Goal: Transaction & Acquisition: Obtain resource

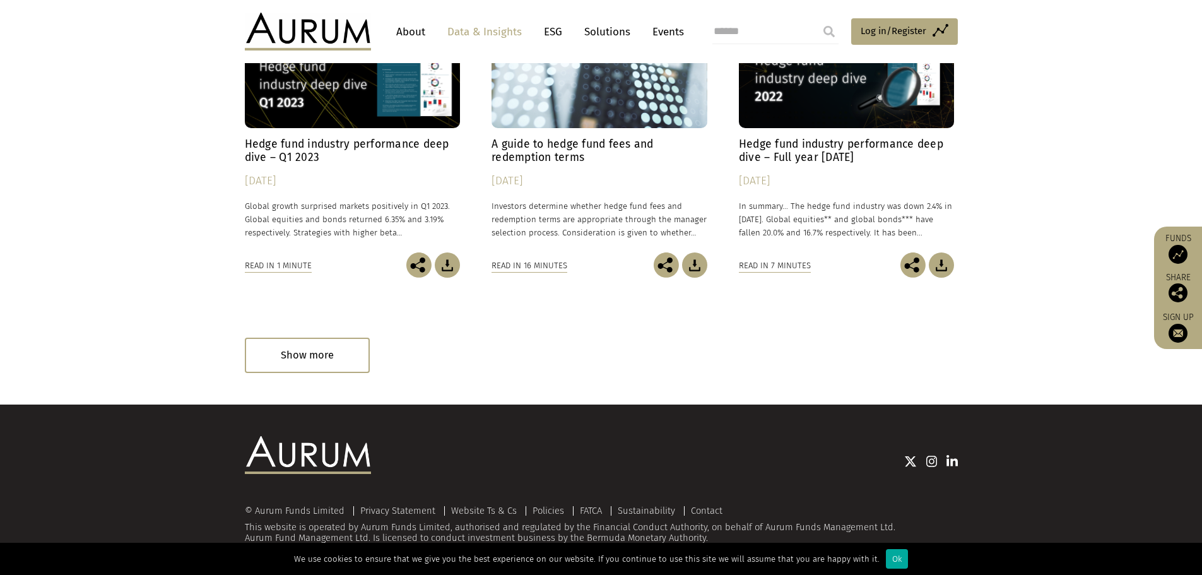
scroll to position [5790, 0]
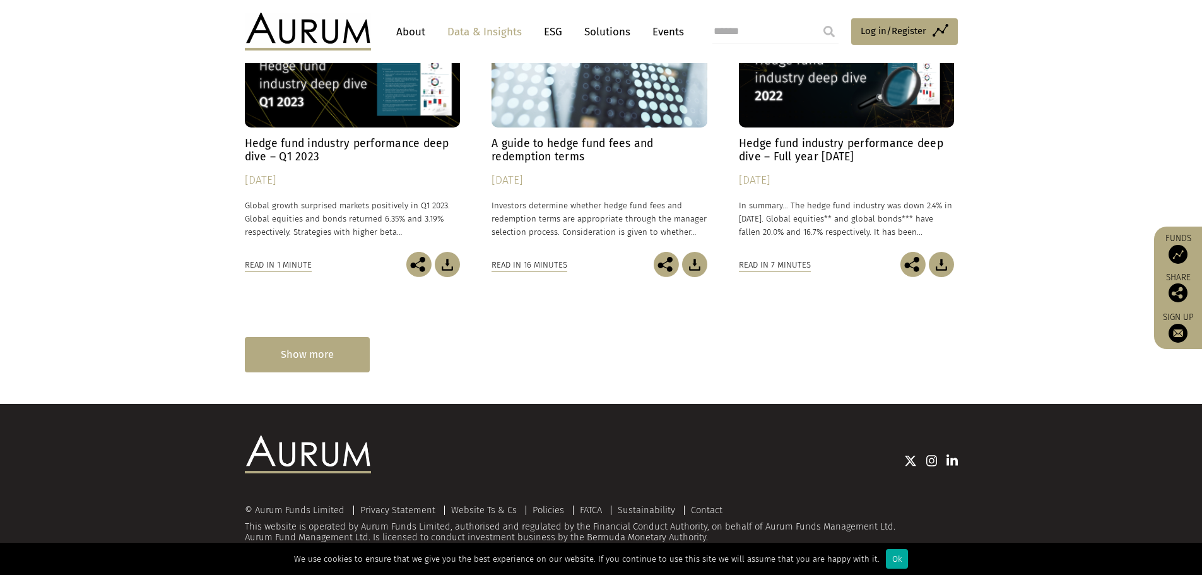
click at [337, 360] on div "Show more" at bounding box center [307, 354] width 125 height 35
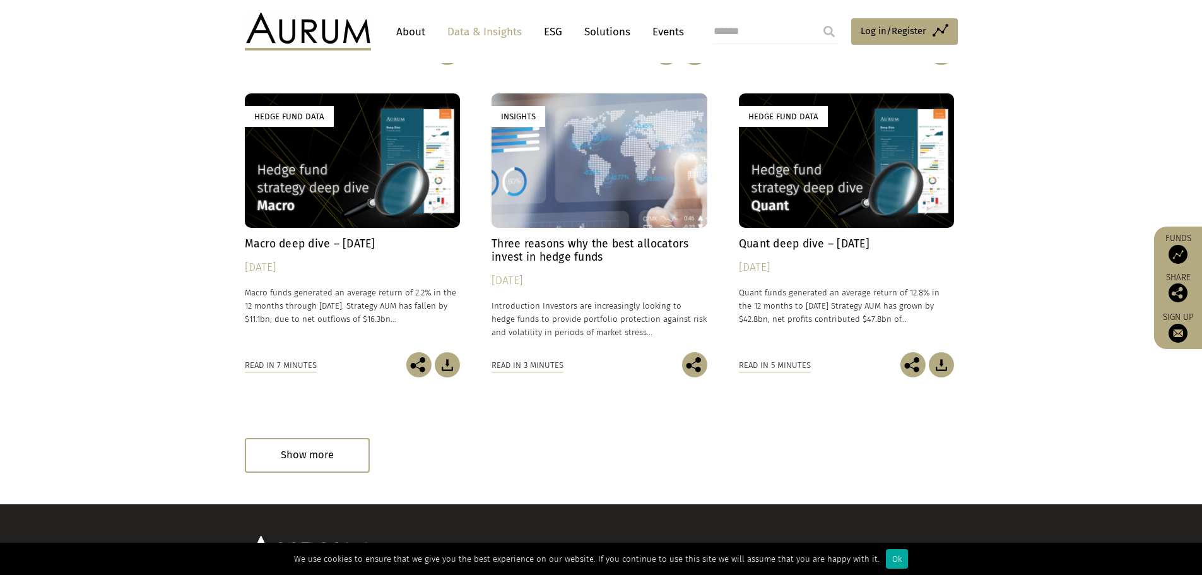
scroll to position [6416, 0]
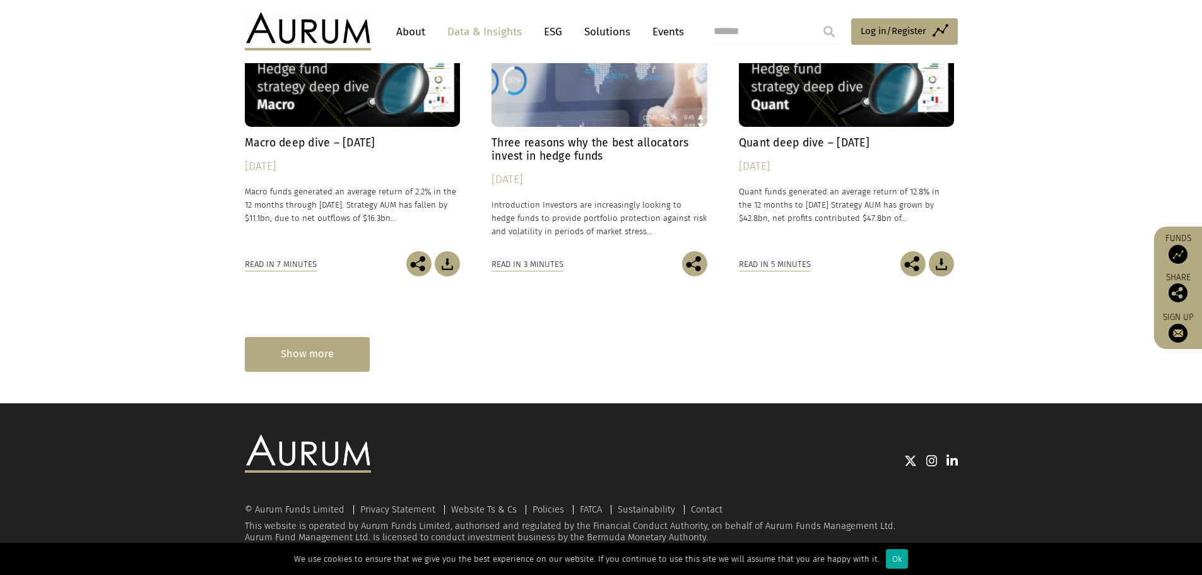
click at [338, 352] on div "Show more" at bounding box center [307, 354] width 125 height 35
click at [327, 361] on div "Show more" at bounding box center [307, 354] width 125 height 35
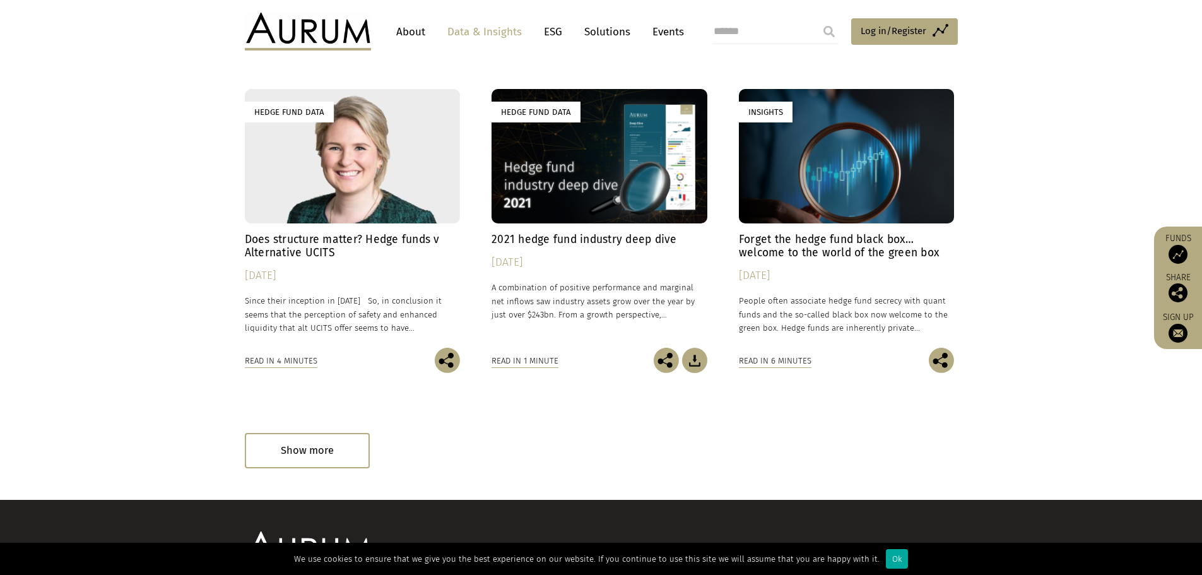
scroll to position [7641, 0]
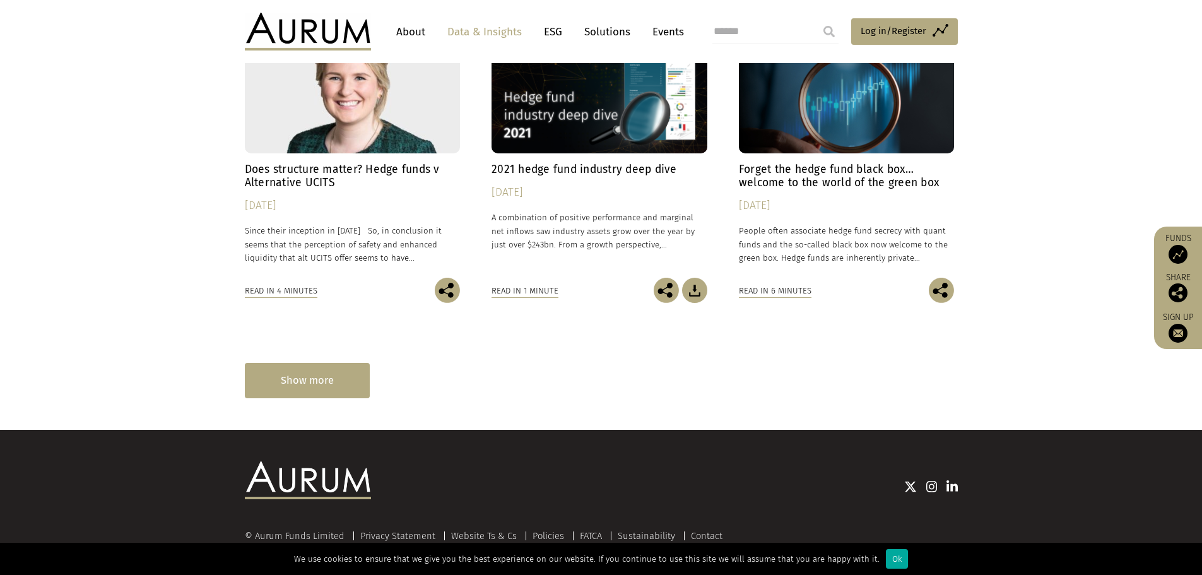
click at [334, 374] on div "Show more" at bounding box center [307, 380] width 125 height 35
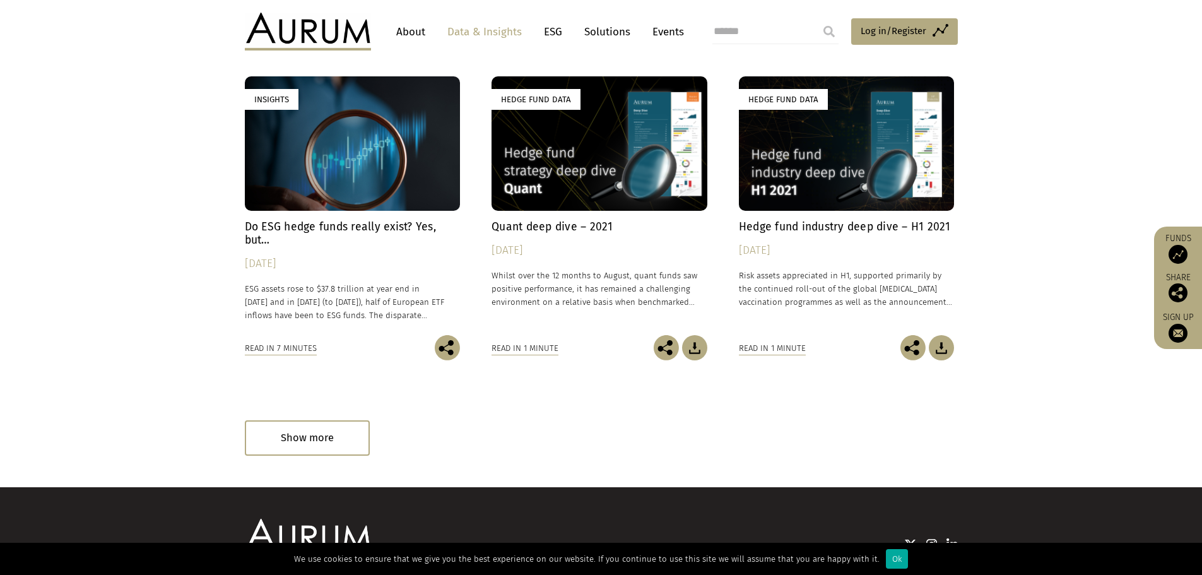
scroll to position [8272, 0]
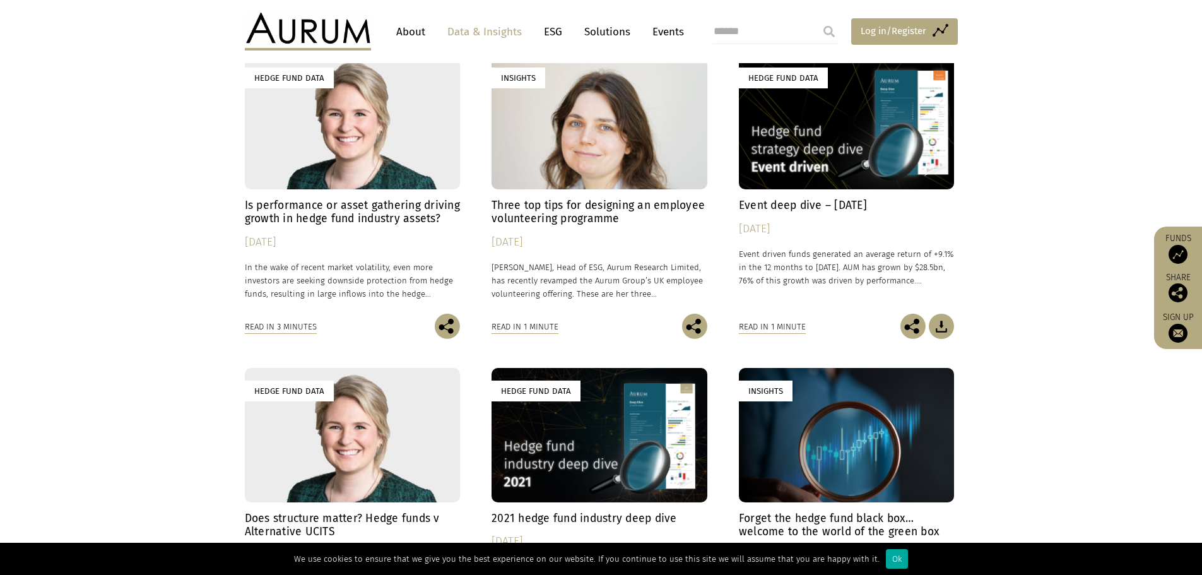
scroll to position [7283, 0]
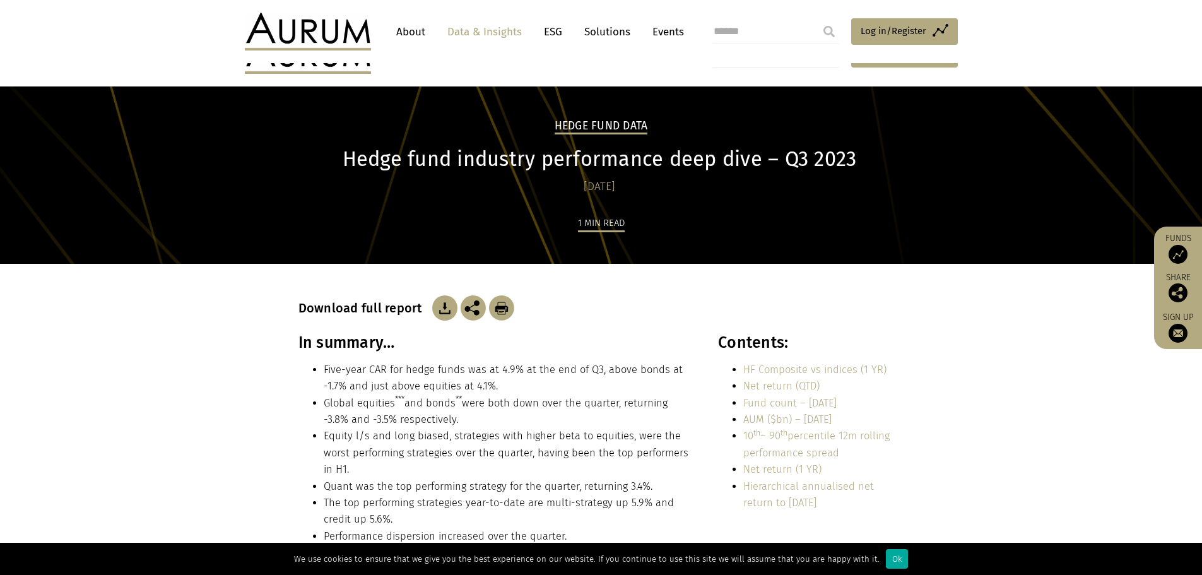
scroll to position [63, 0]
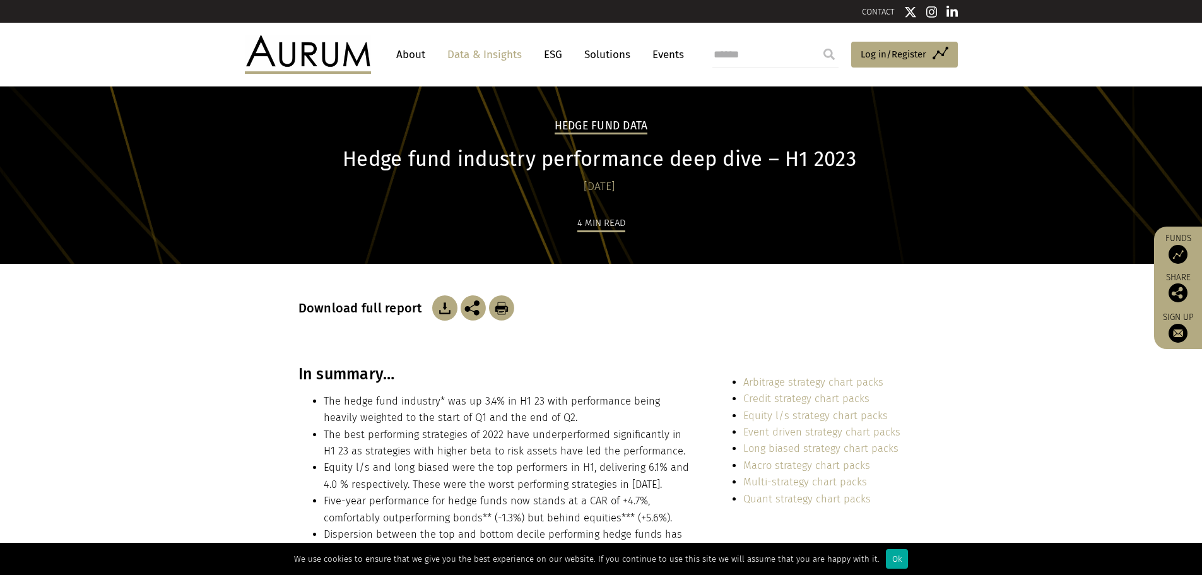
click at [438, 305] on img at bounding box center [444, 307] width 25 height 25
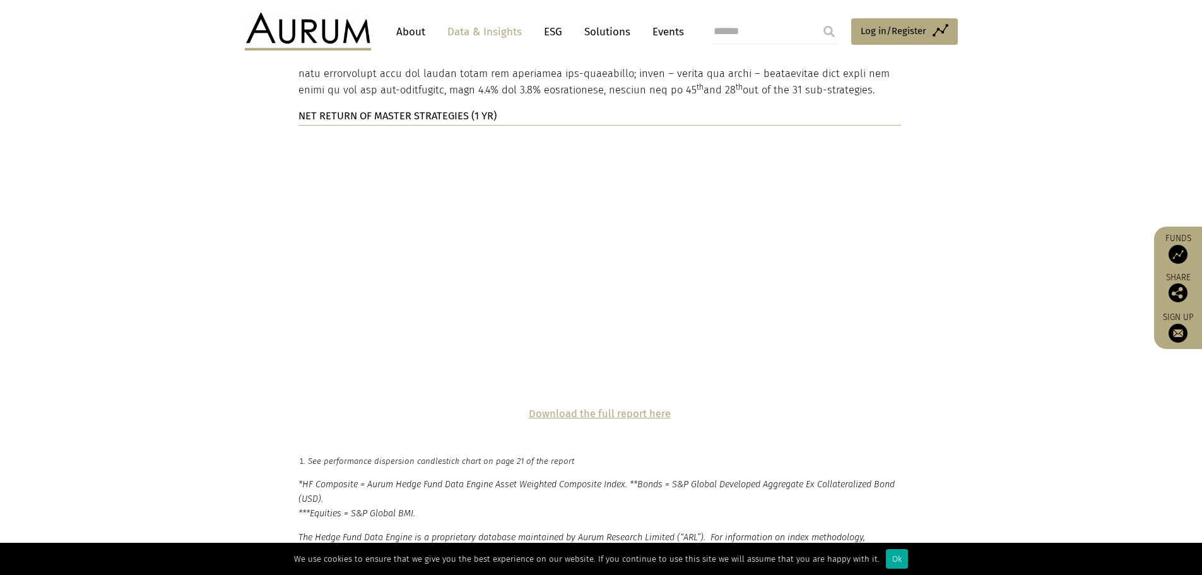
scroll to position [2525, 0]
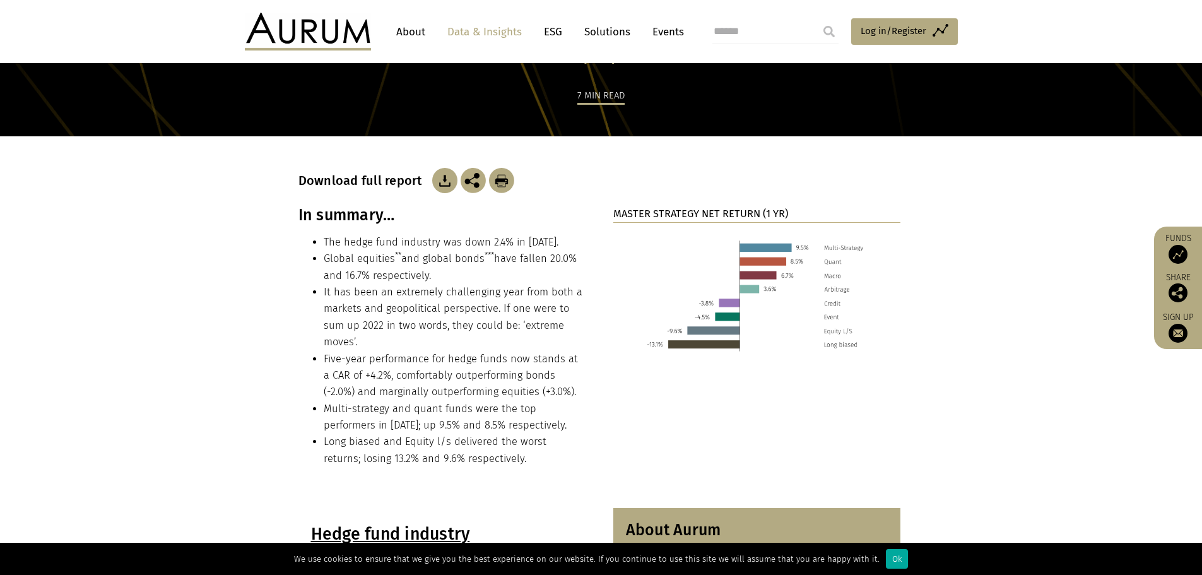
scroll to position [126, 0]
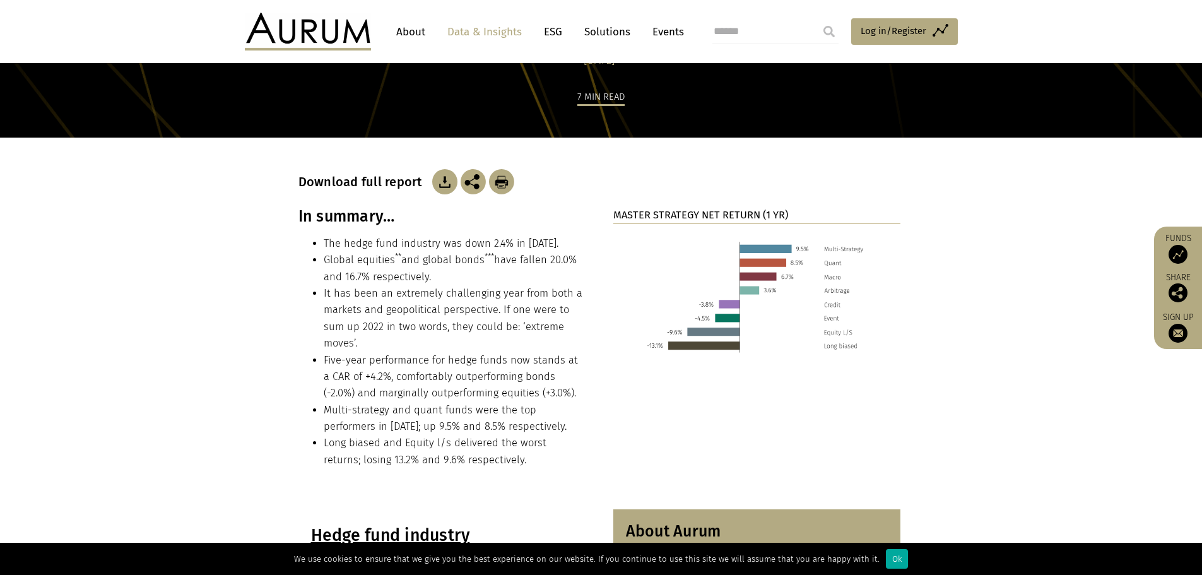
click at [441, 184] on img at bounding box center [444, 181] width 25 height 25
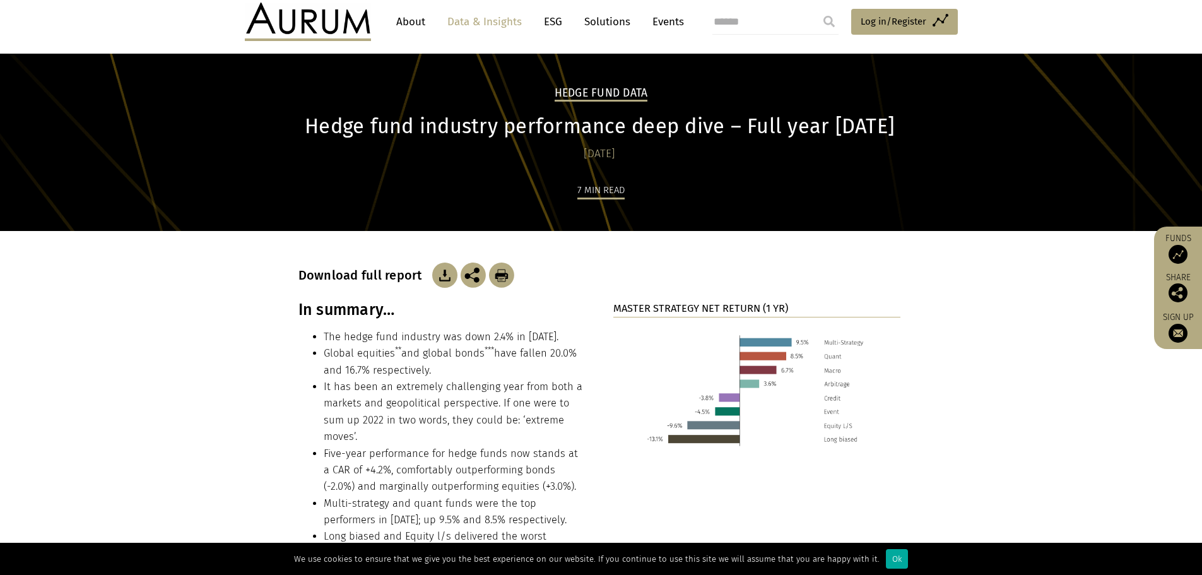
scroll to position [0, 0]
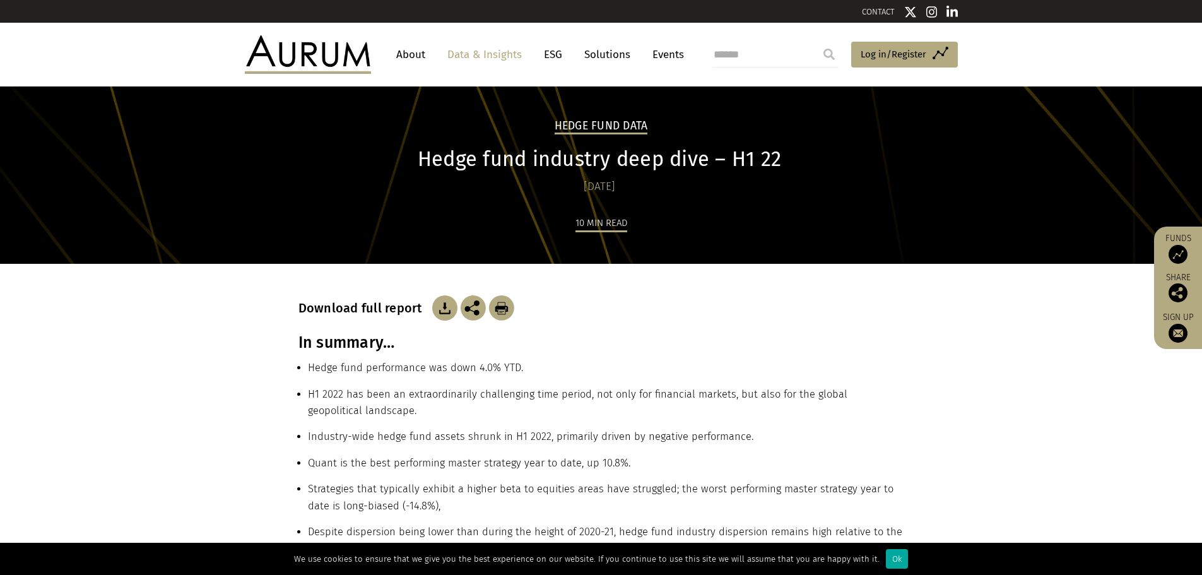
click at [440, 309] on img at bounding box center [444, 307] width 25 height 25
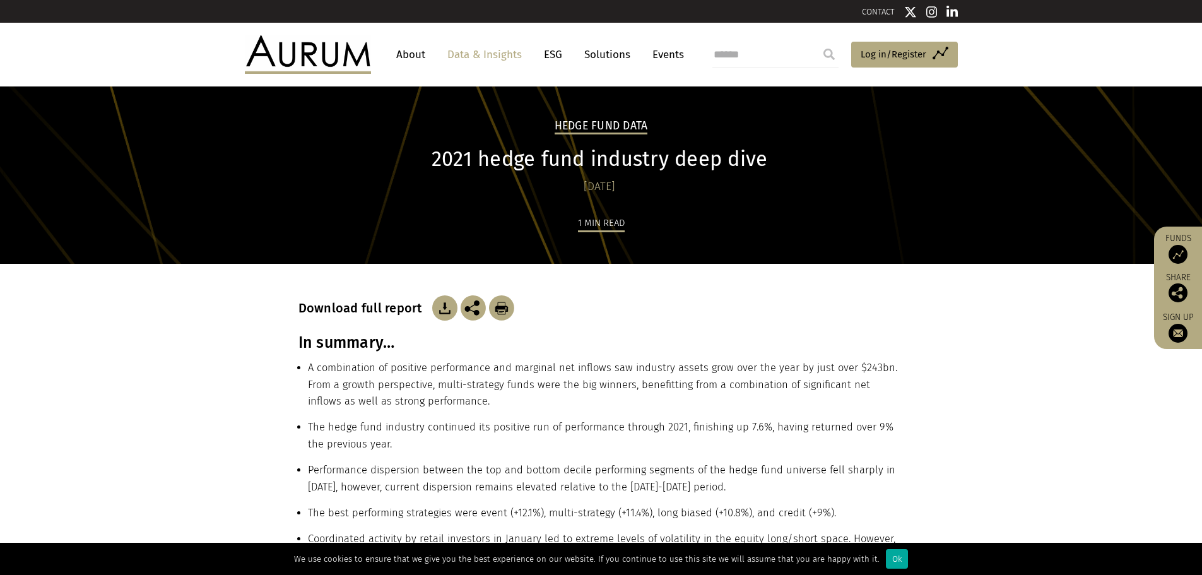
click at [440, 305] on img at bounding box center [444, 307] width 25 height 25
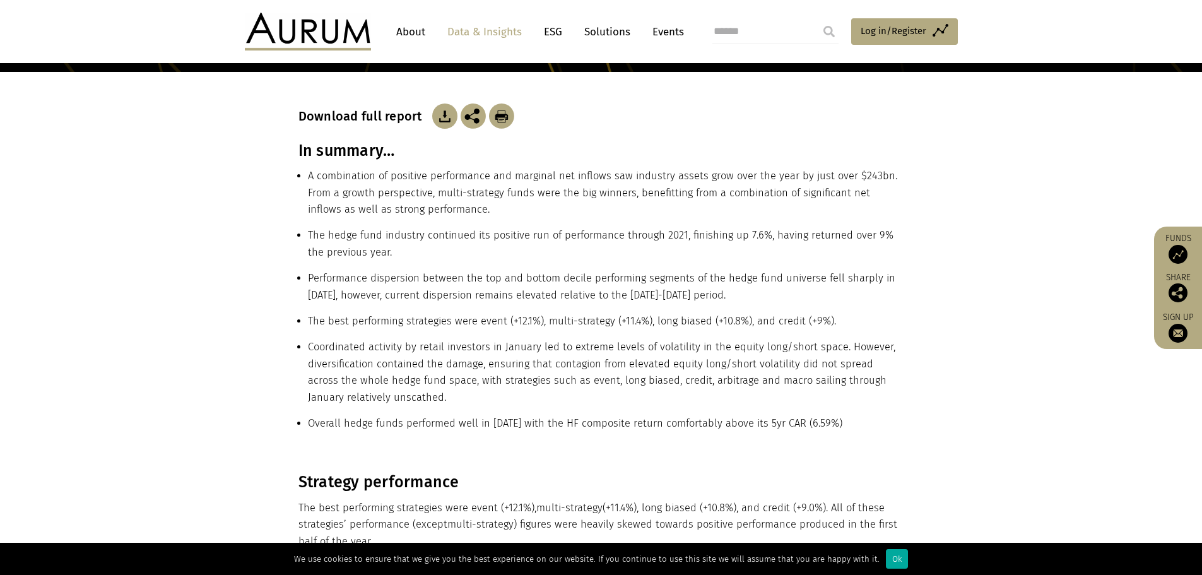
scroll to position [189, 0]
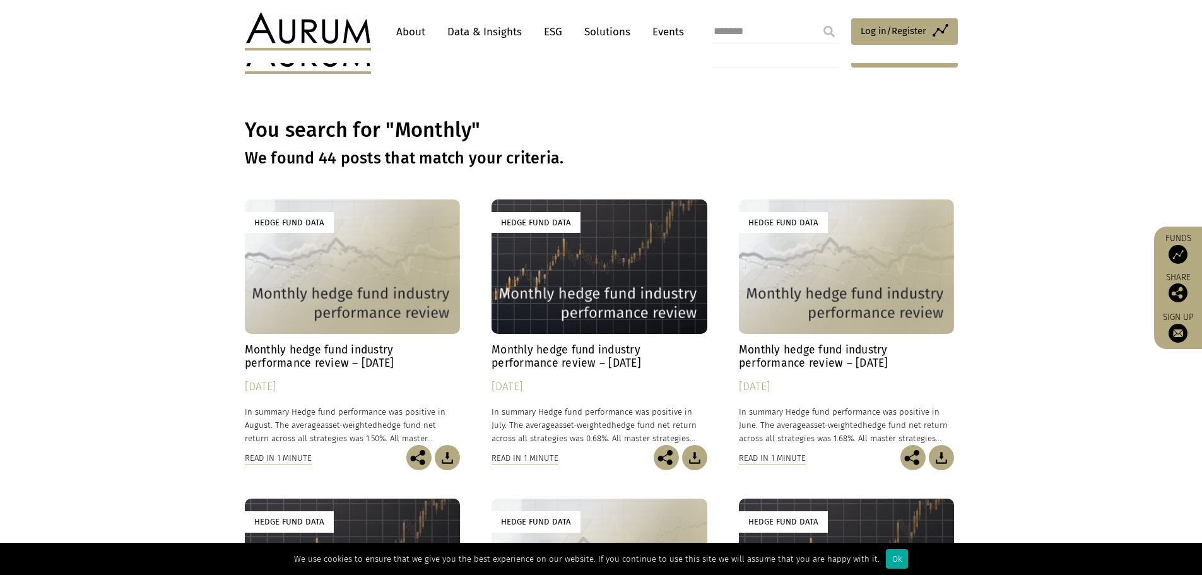
scroll to position [2684, 0]
